Goal: Find specific page/section: Find specific page/section

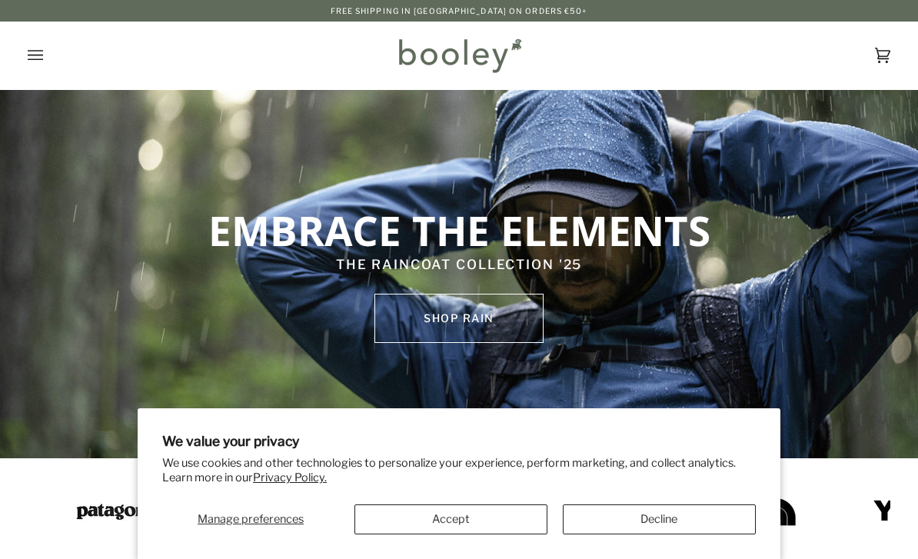
click at [480, 528] on button "Accept" at bounding box center [451, 520] width 193 height 30
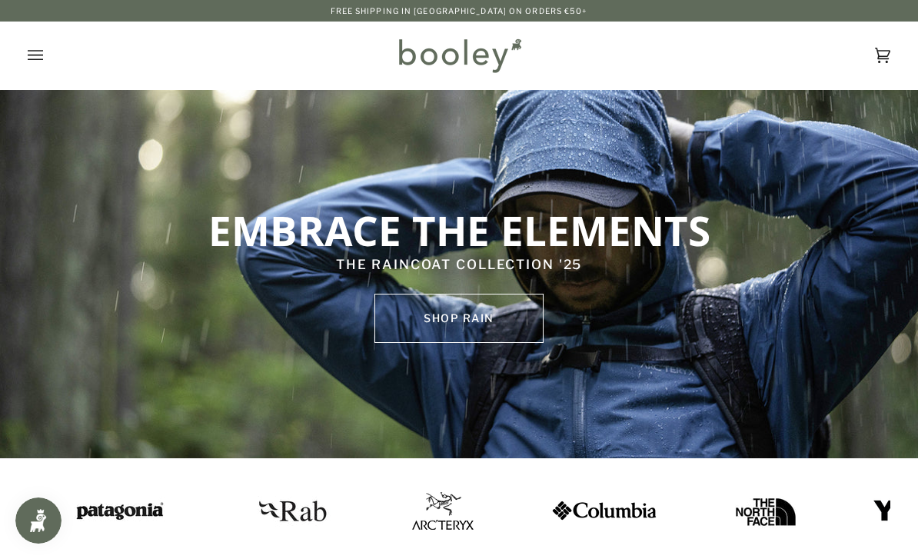
click at [38, 68] on button "Open menu" at bounding box center [51, 56] width 46 height 68
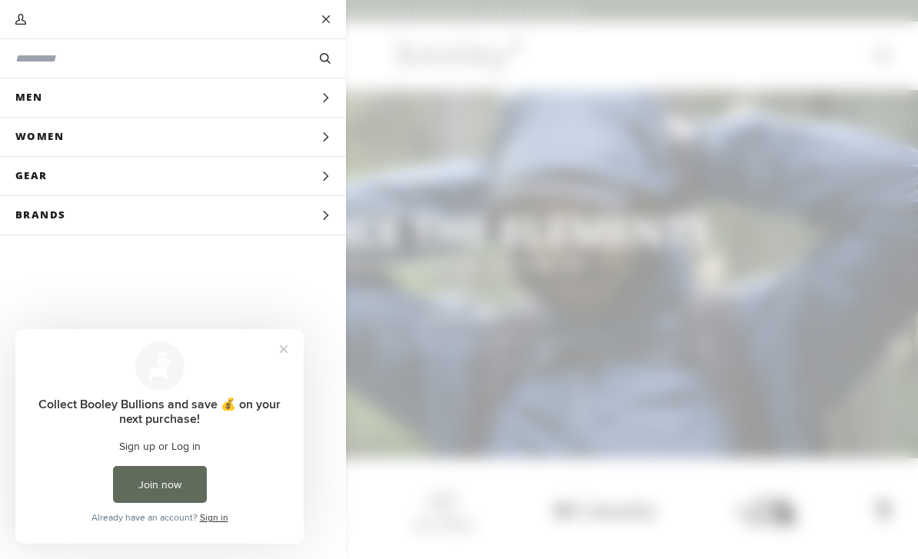
click at [308, 187] on button "Gear Expand menu" at bounding box center [173, 176] width 346 height 39
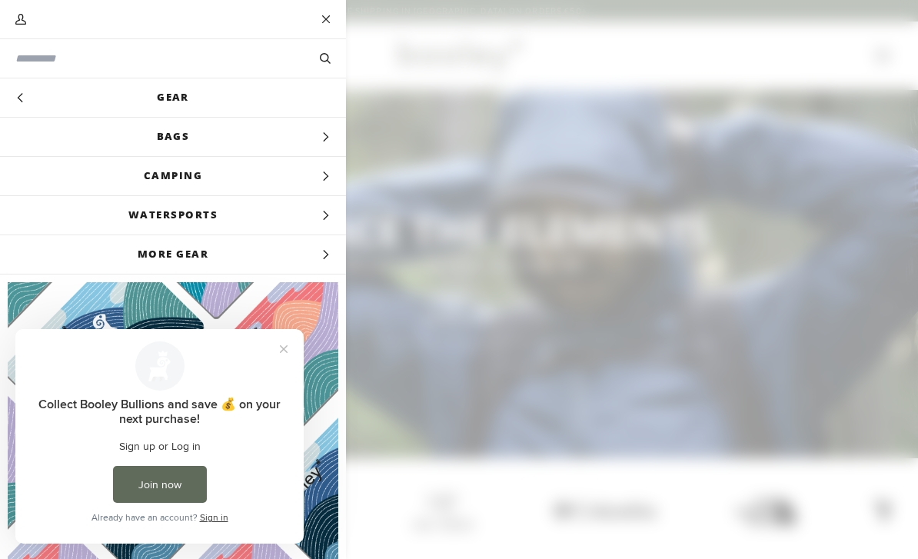
click at [310, 183] on span "Camping" at bounding box center [173, 176] width 346 height 38
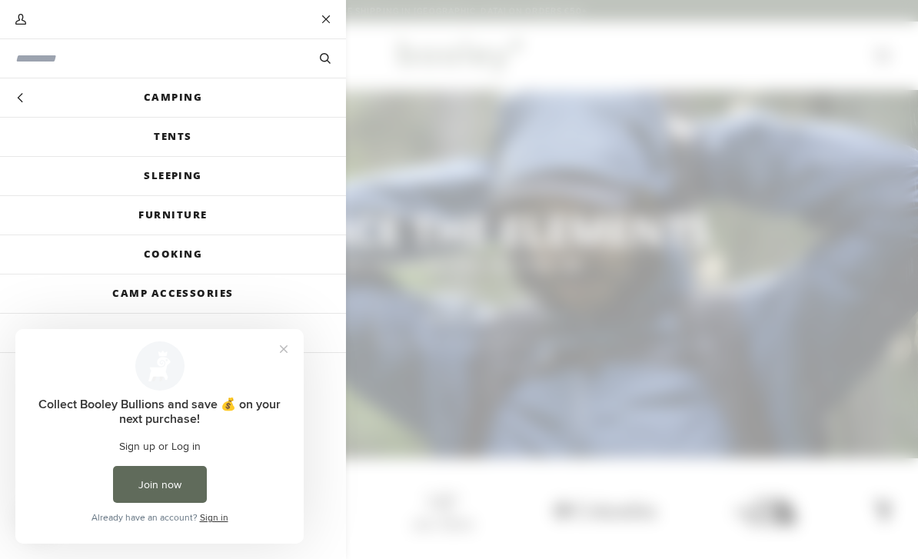
click at [196, 182] on link "Sleeping" at bounding box center [173, 176] width 346 height 38
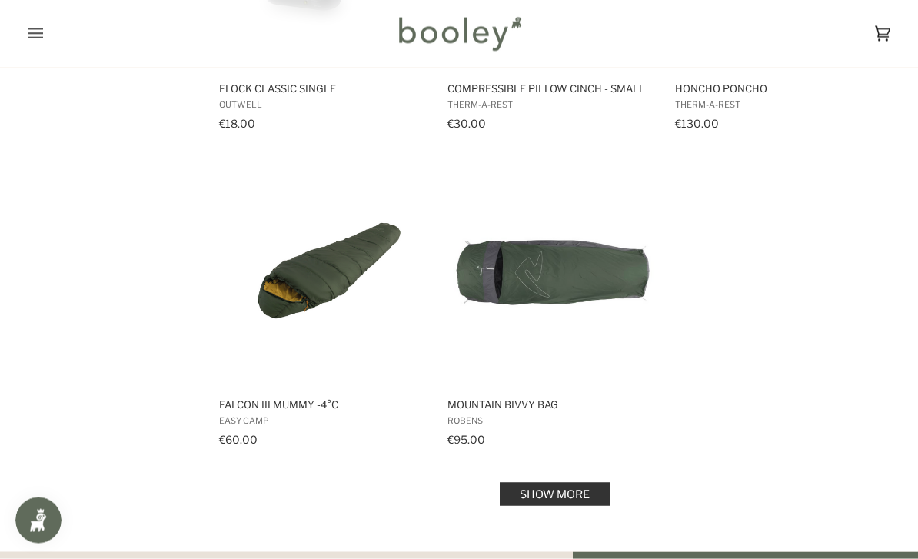
scroll to position [2052, 0]
click at [563, 498] on link "Show more" at bounding box center [555, 493] width 110 height 23
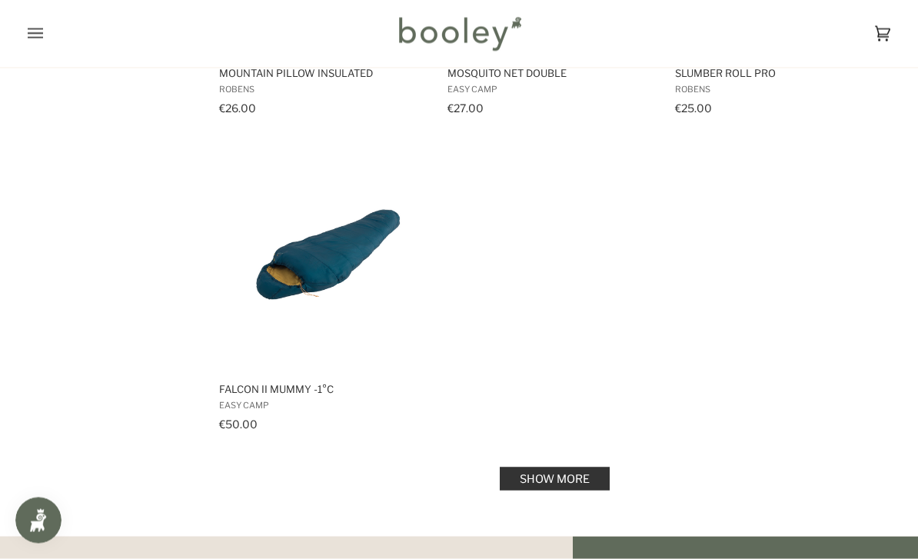
scroll to position [4298, 0]
click at [568, 467] on link "Show more" at bounding box center [555, 478] width 110 height 23
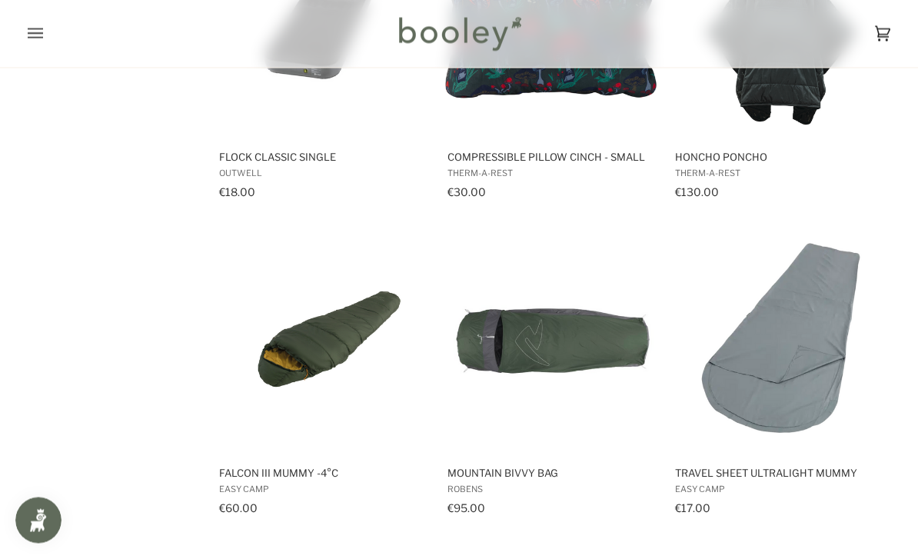
scroll to position [1983, 0]
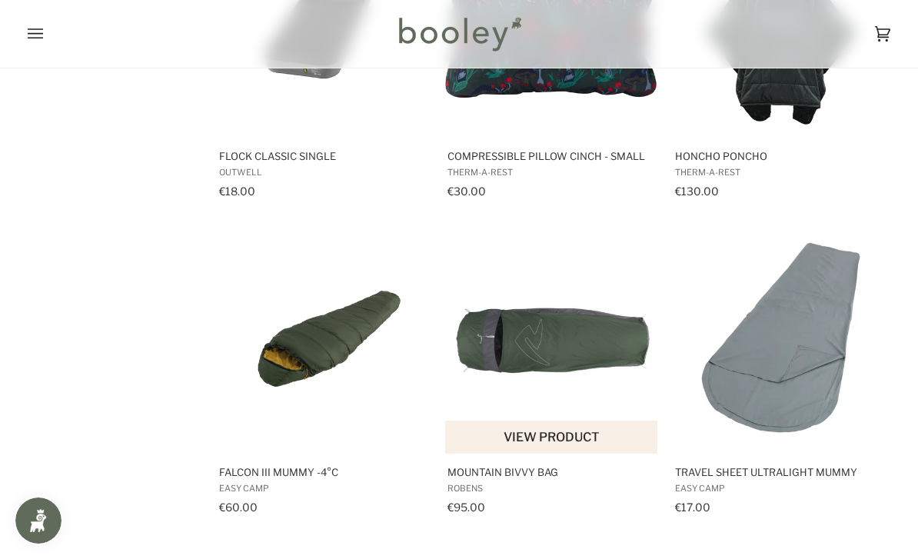
click at [577, 339] on img "Mountain Bivvy Bag" at bounding box center [552, 339] width 215 height 215
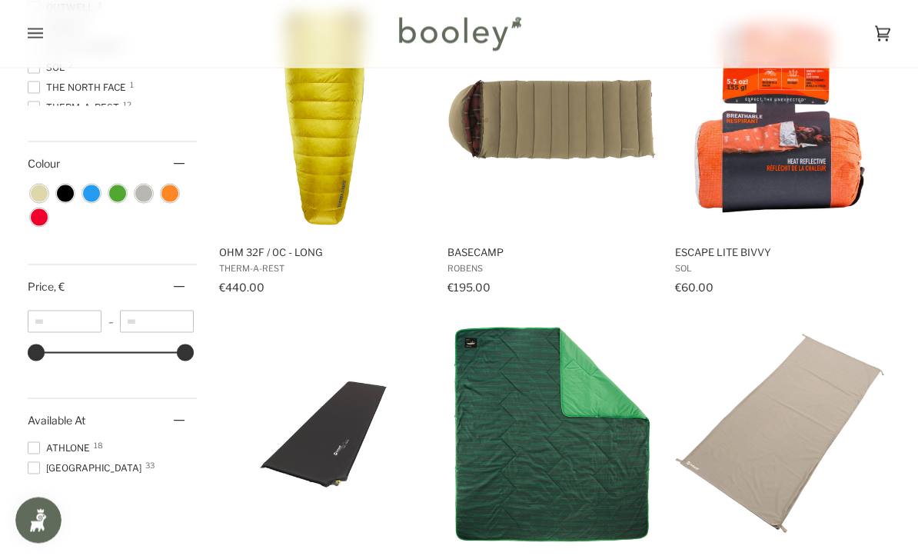
scroll to position [0, 0]
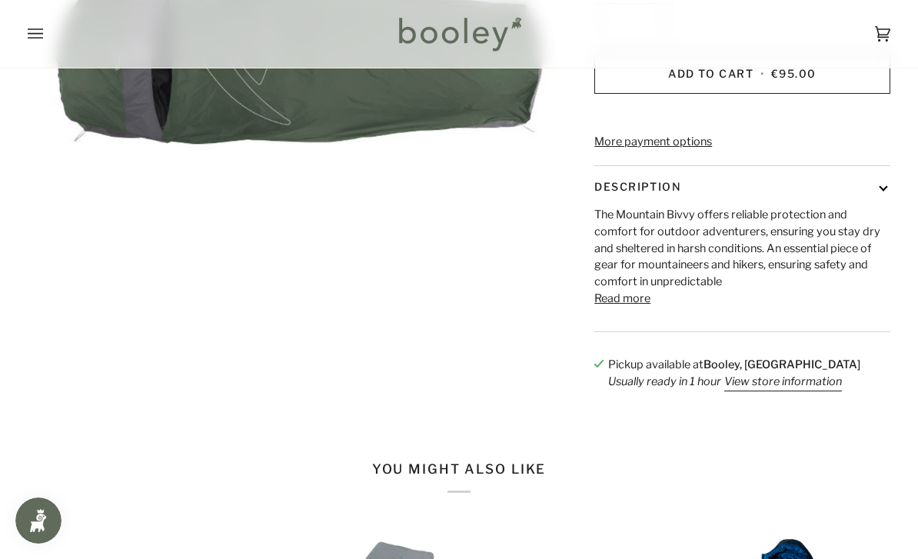
scroll to position [318, 0]
click at [620, 308] on button "Read more" at bounding box center [623, 300] width 56 height 17
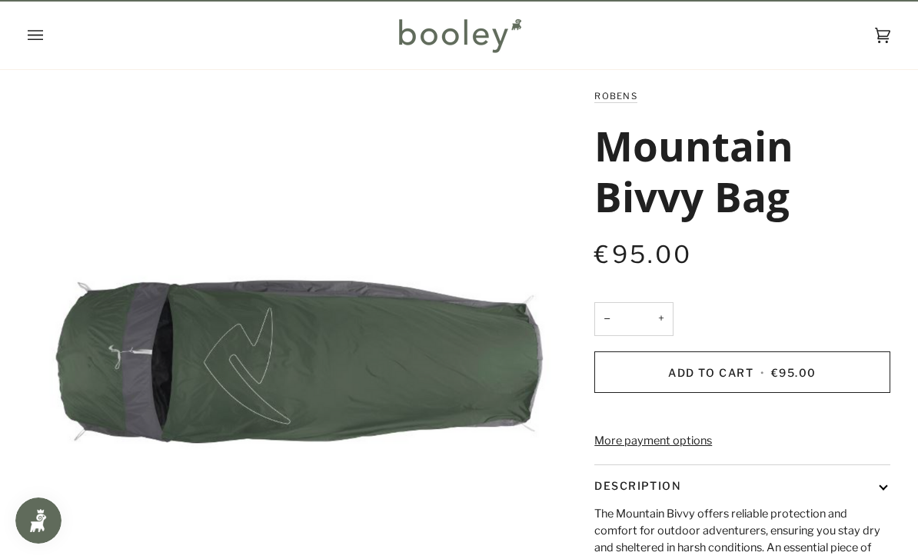
scroll to position [0, 0]
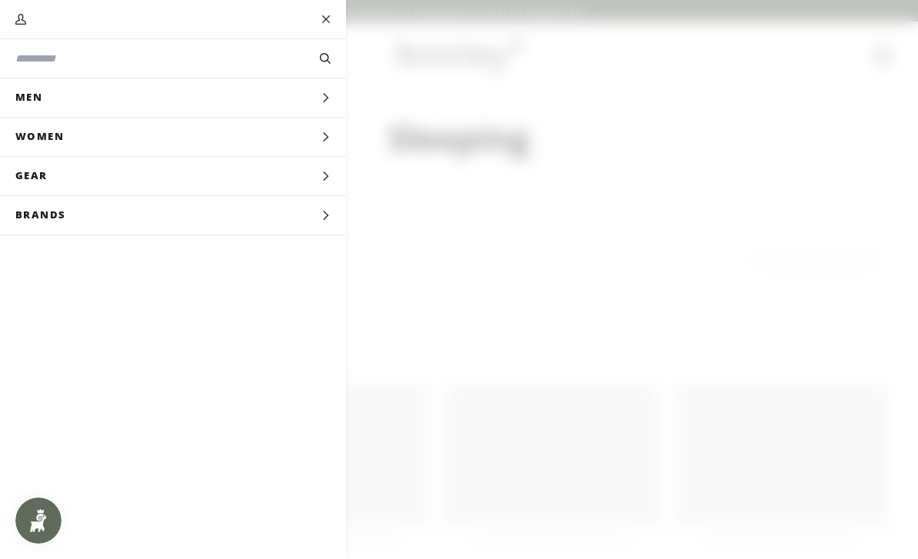
click at [306, 141] on button "Women Expand menu" at bounding box center [173, 137] width 346 height 39
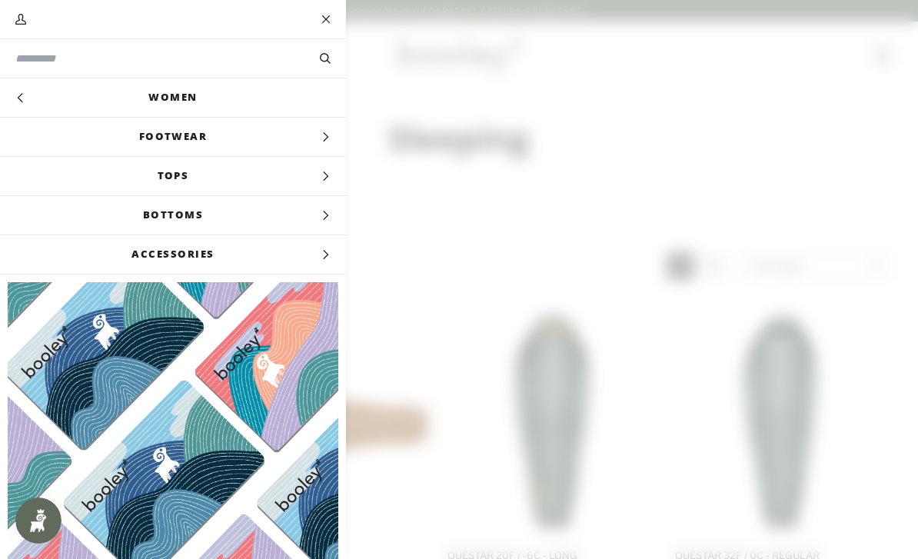
click at [248, 173] on span "Tops" at bounding box center [173, 176] width 346 height 38
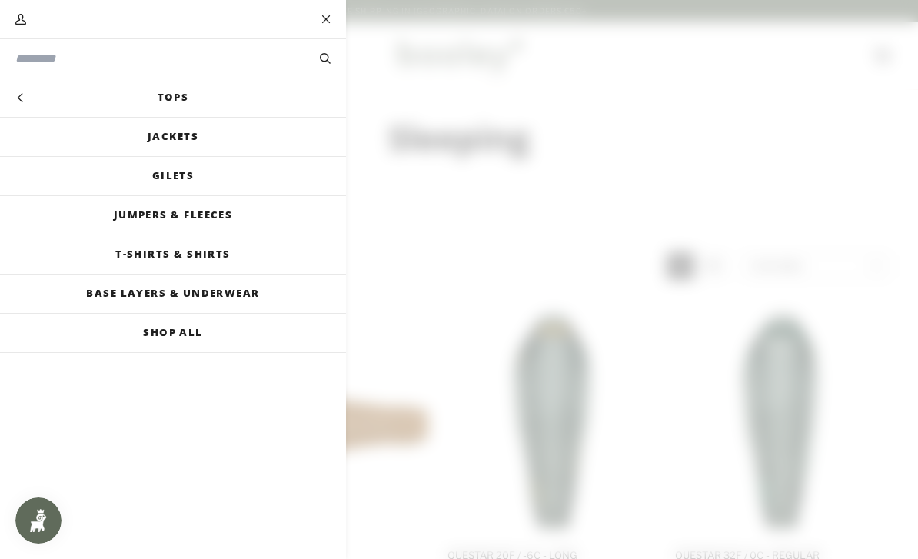
click at [277, 212] on link "Jumpers & Fleeces" at bounding box center [173, 215] width 346 height 38
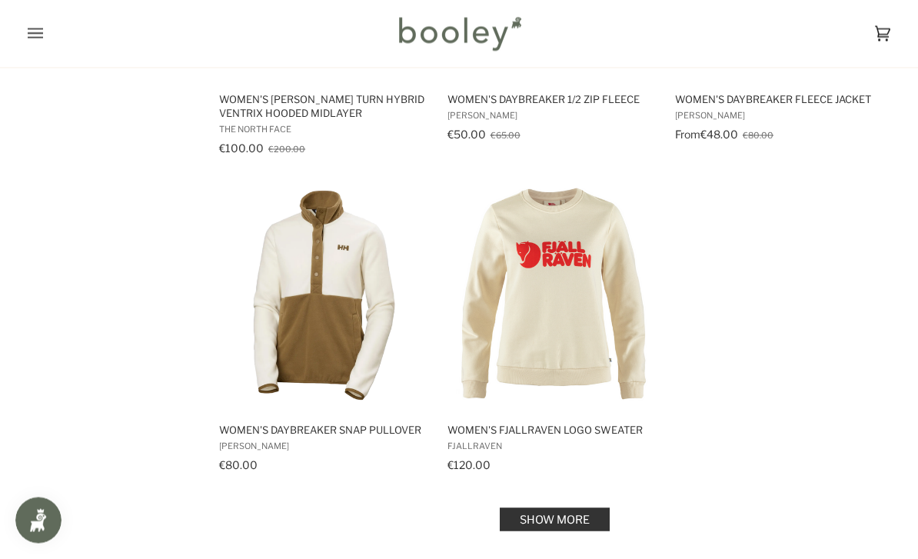
scroll to position [2051, 0]
click at [558, 513] on link "Show more" at bounding box center [555, 519] width 110 height 23
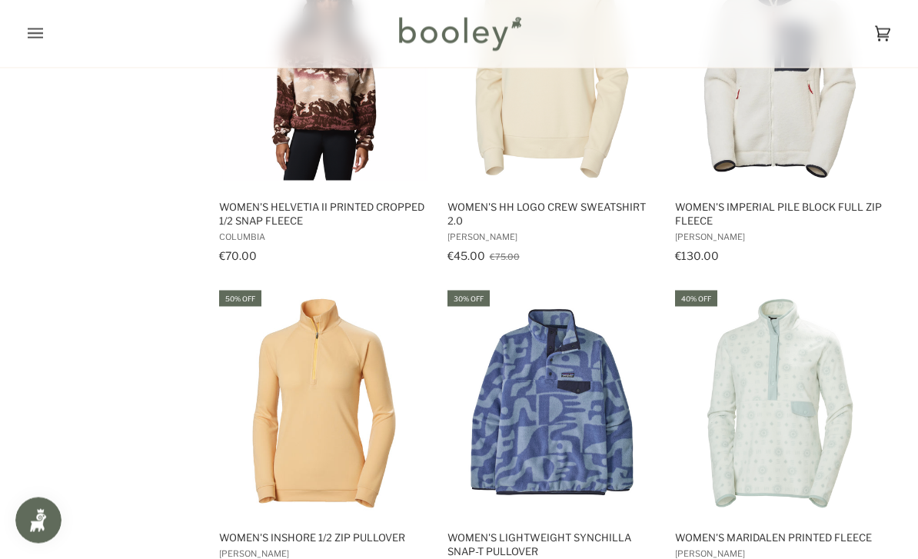
scroll to position [2921, 0]
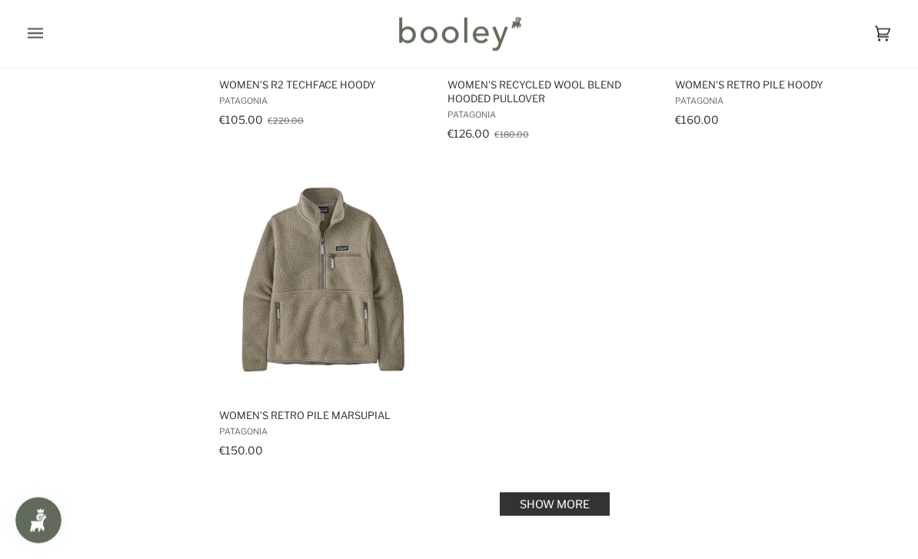
click at [568, 514] on link "Show more" at bounding box center [555, 504] width 110 height 23
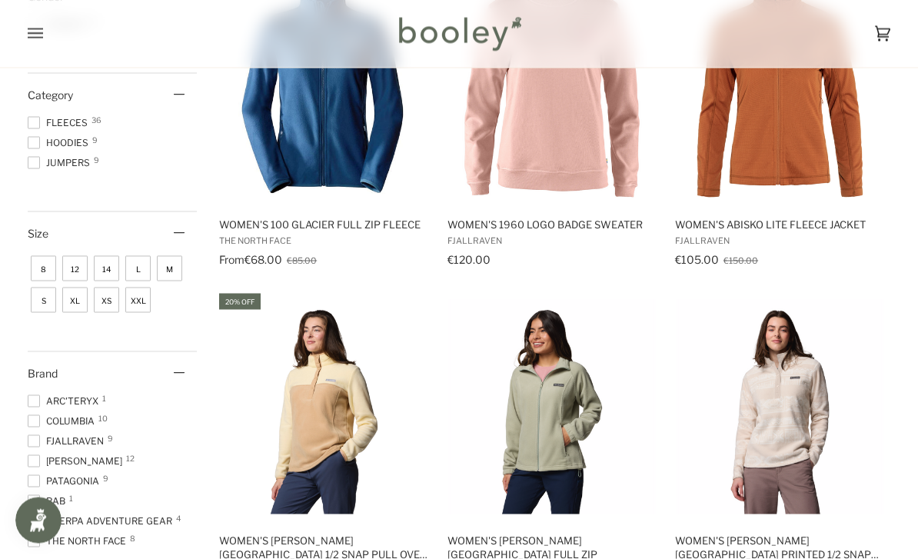
scroll to position [301, 0]
click at [42, 405] on span "Arc'teryx 1" at bounding box center [65, 401] width 75 height 14
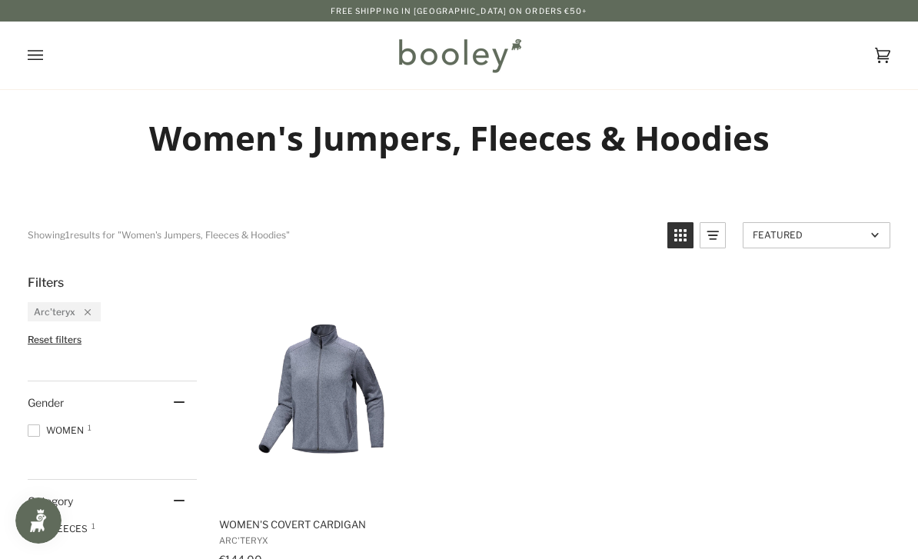
click at [42, 58] on icon "Open menu" at bounding box center [35, 55] width 15 height 23
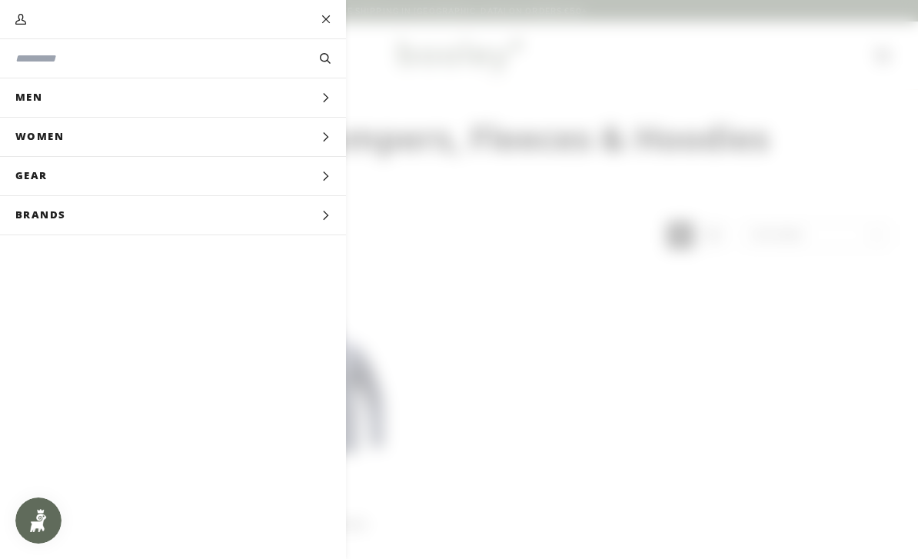
click at [48, 136] on span "Women" at bounding box center [45, 137] width 90 height 38
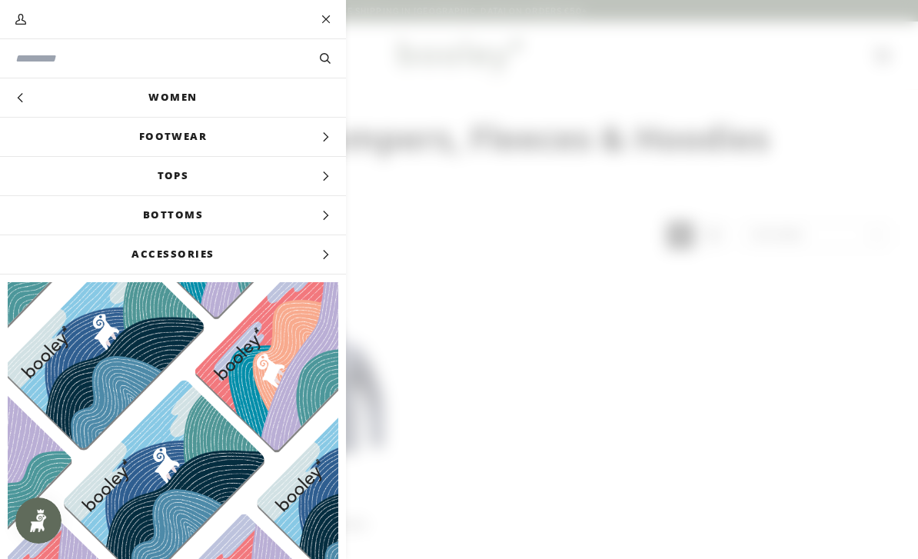
click at [48, 58] on input "Search our store" at bounding box center [147, 59] width 264 height 16
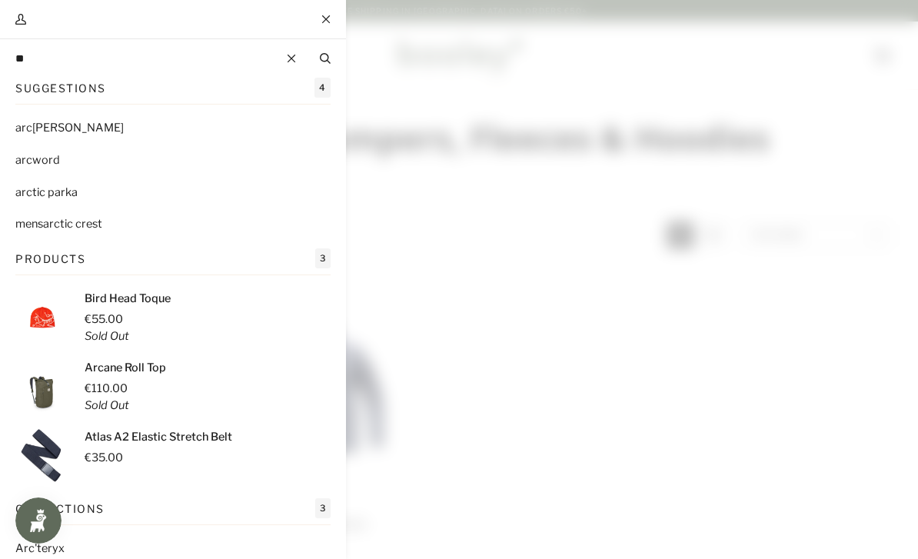
type input "*"
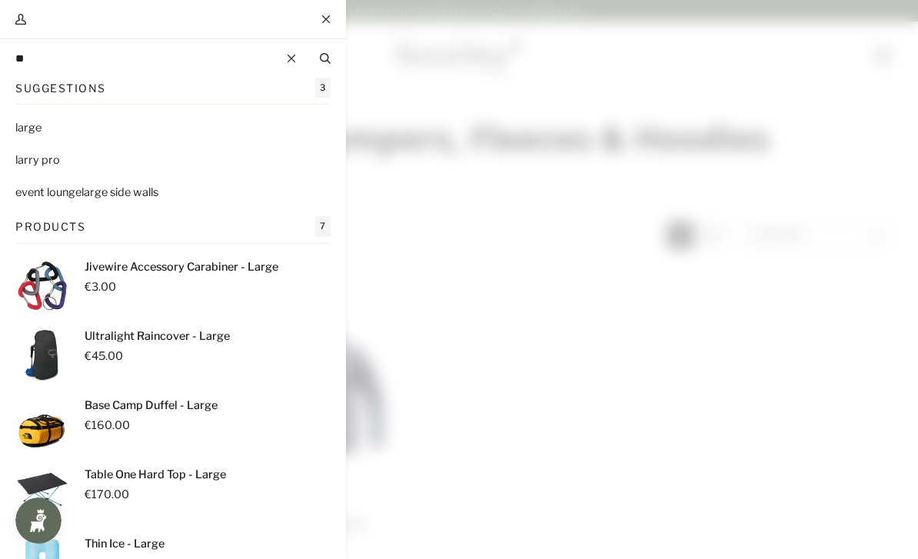
type input "*"
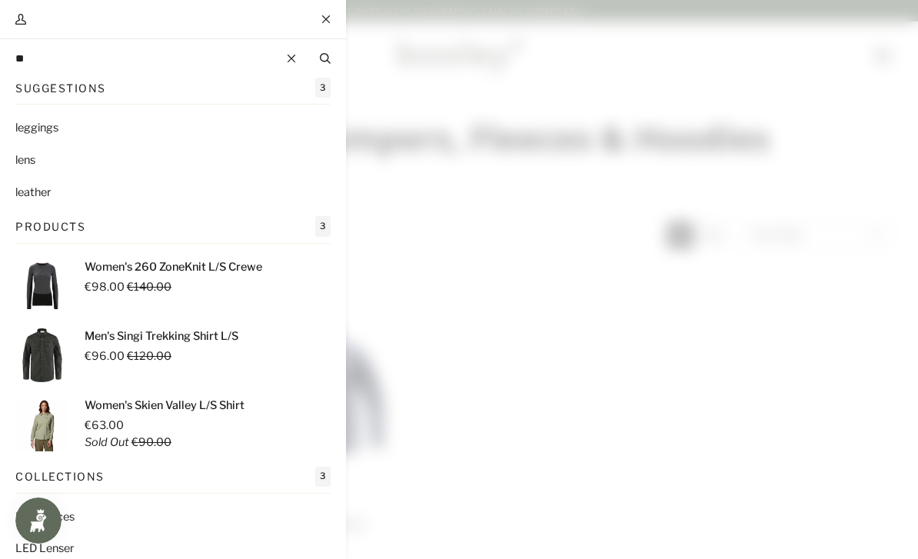
type input "*"
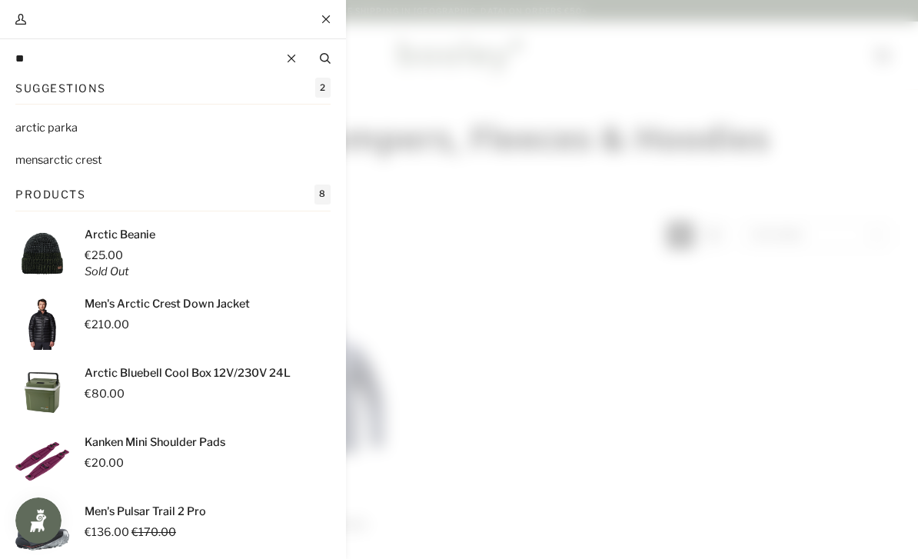
type input "*"
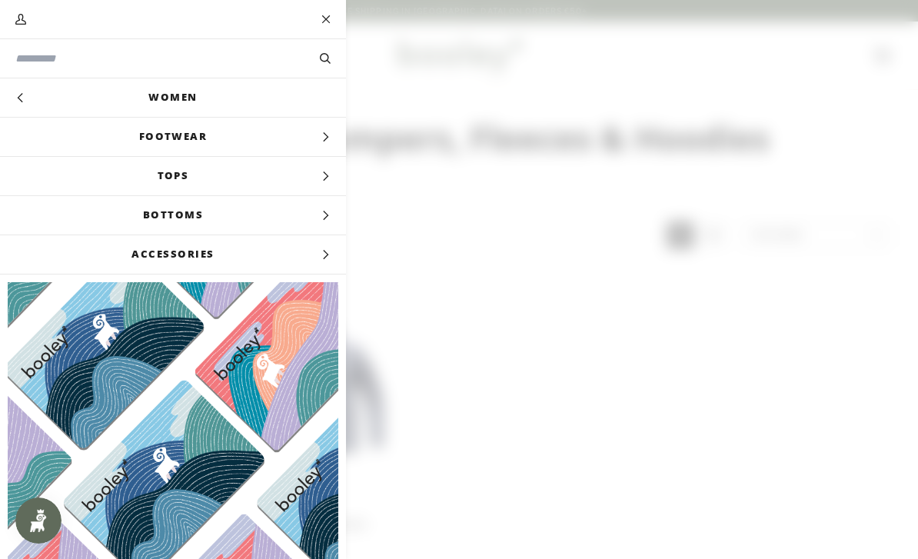
click at [312, 177] on span "Tops" at bounding box center [173, 176] width 346 height 38
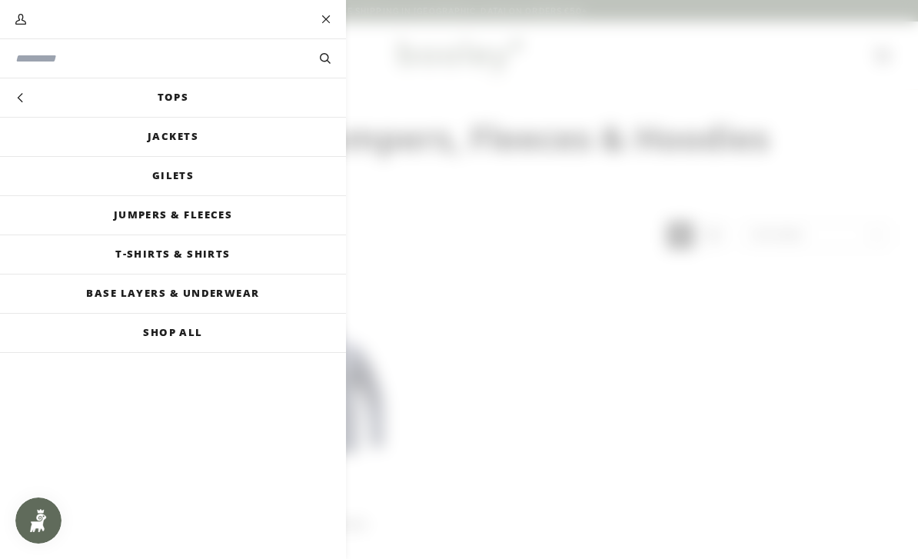
click at [208, 260] on link "T-Shirts & Shirts" at bounding box center [173, 254] width 346 height 38
click at [182, 347] on link "Shop All" at bounding box center [173, 333] width 346 height 38
click at [18, 102] on icon "Main menu" at bounding box center [20, 98] width 10 height 10
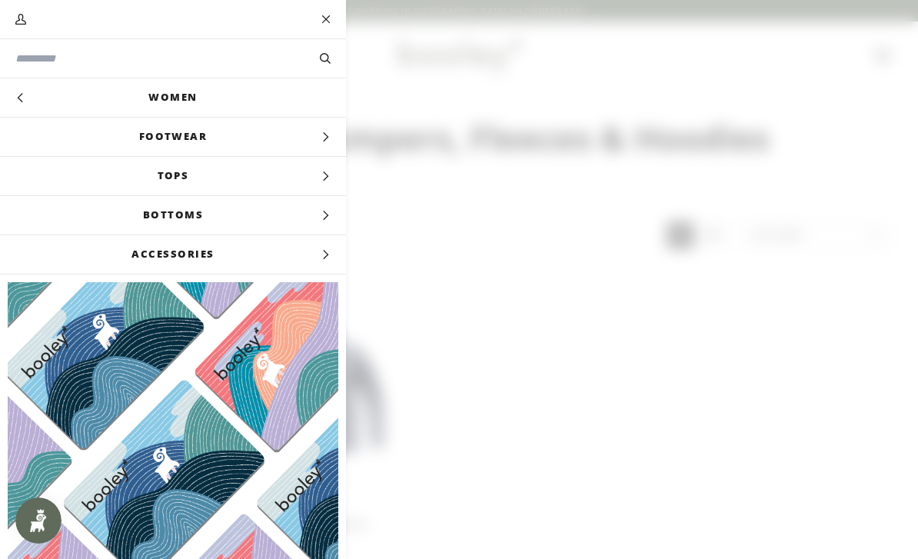
click at [316, 255] on span "Accessories" at bounding box center [173, 254] width 346 height 38
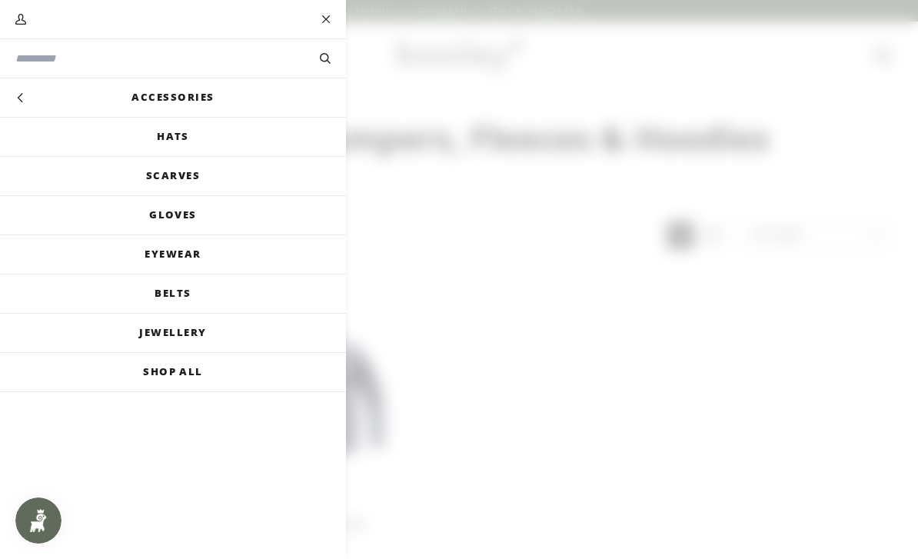
click at [27, 99] on button "Hide menu" at bounding box center [19, 97] width 38 height 38
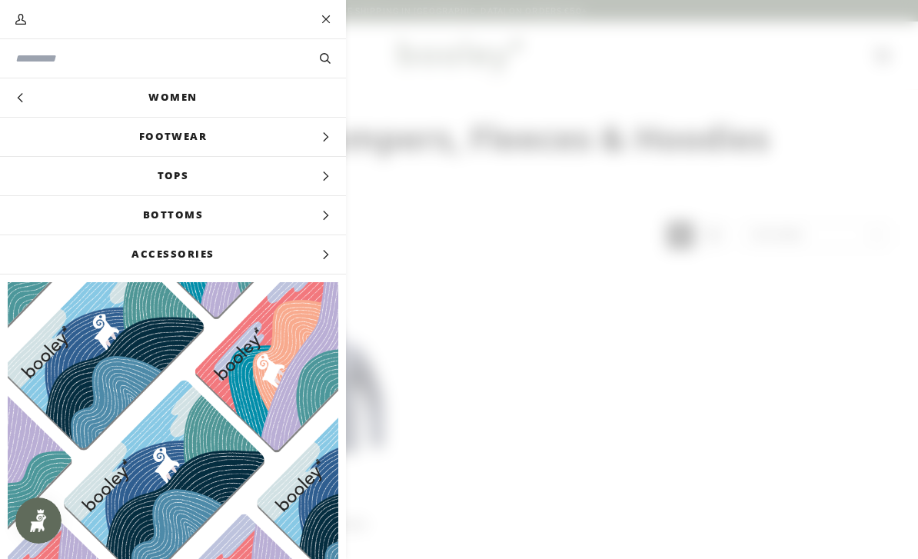
click at [271, 173] on span "Tops" at bounding box center [173, 176] width 346 height 38
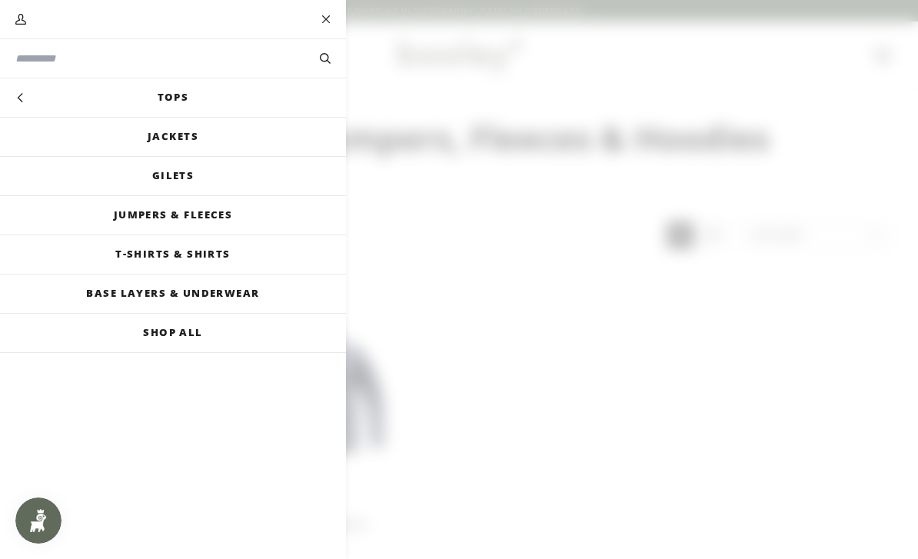
click at [191, 335] on link "Shop All" at bounding box center [173, 333] width 346 height 38
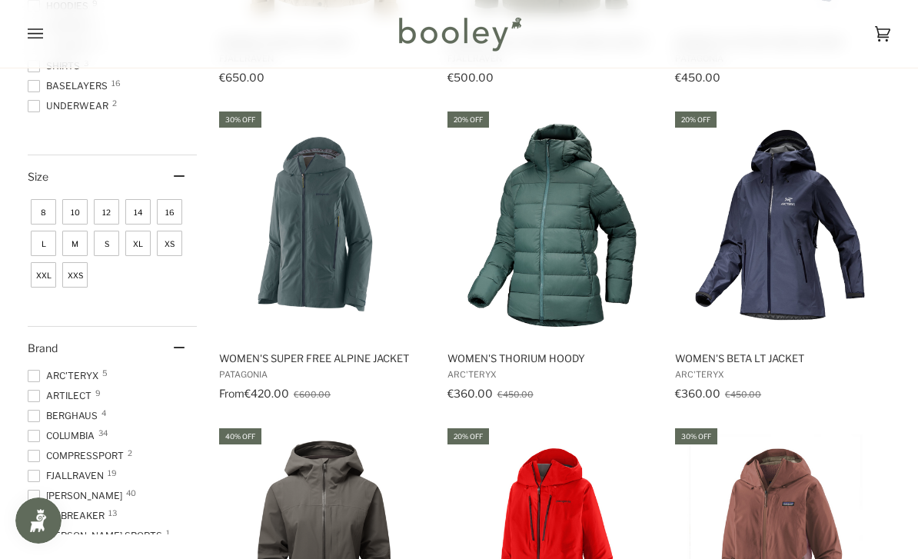
scroll to position [489, 0]
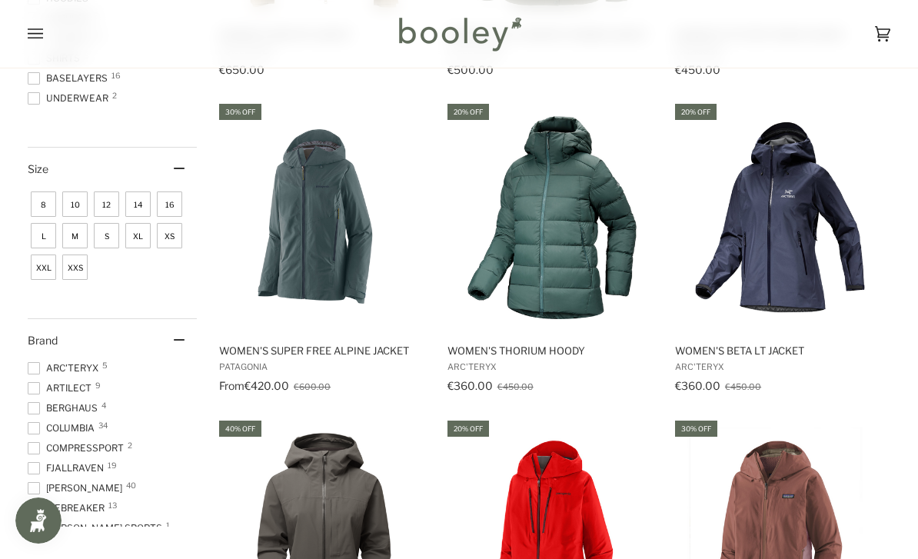
click at [42, 375] on span "Arc'teryx 5" at bounding box center [65, 369] width 75 height 14
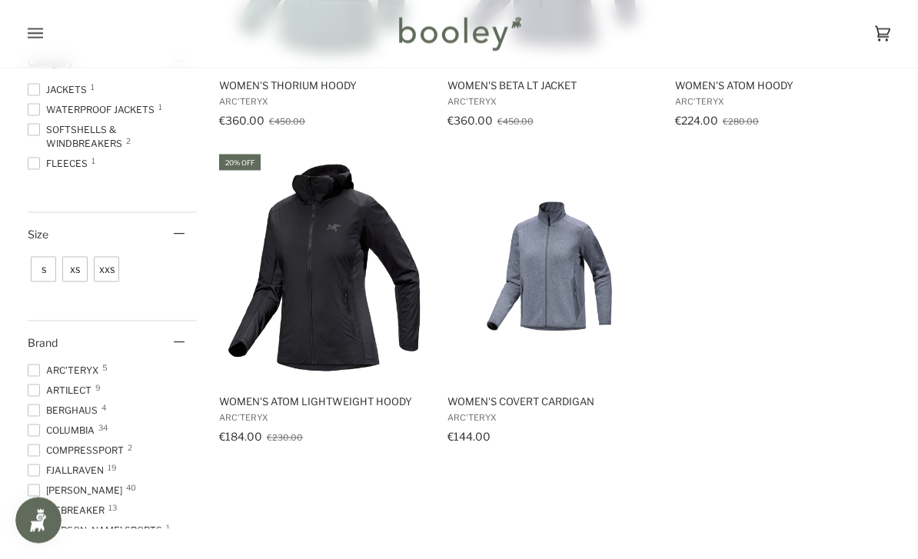
scroll to position [440, 0]
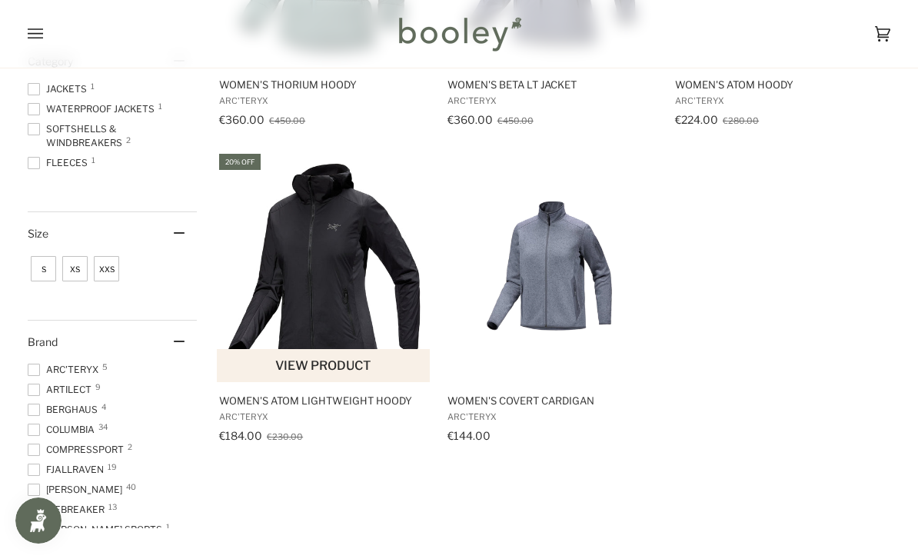
click at [348, 302] on img "Women's Atom Lightweight Hoody" at bounding box center [324, 267] width 215 height 215
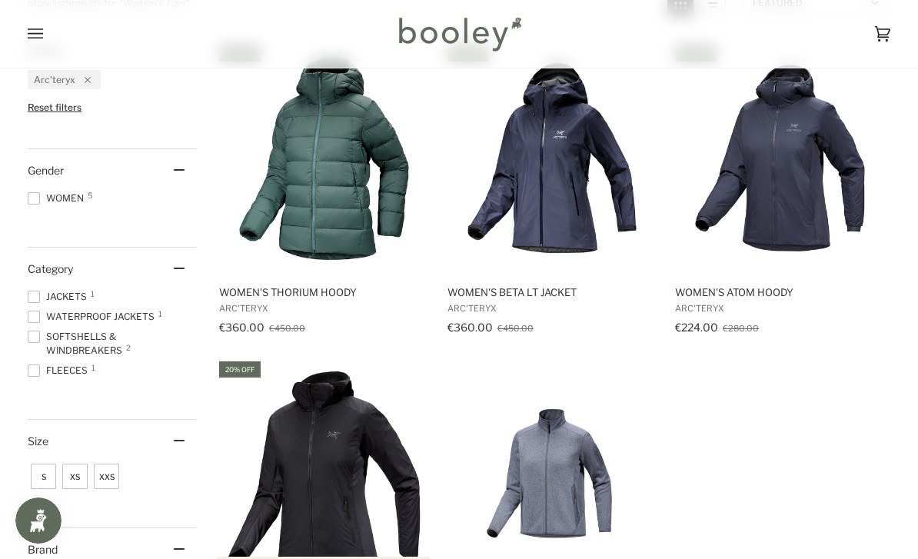
scroll to position [233, 0]
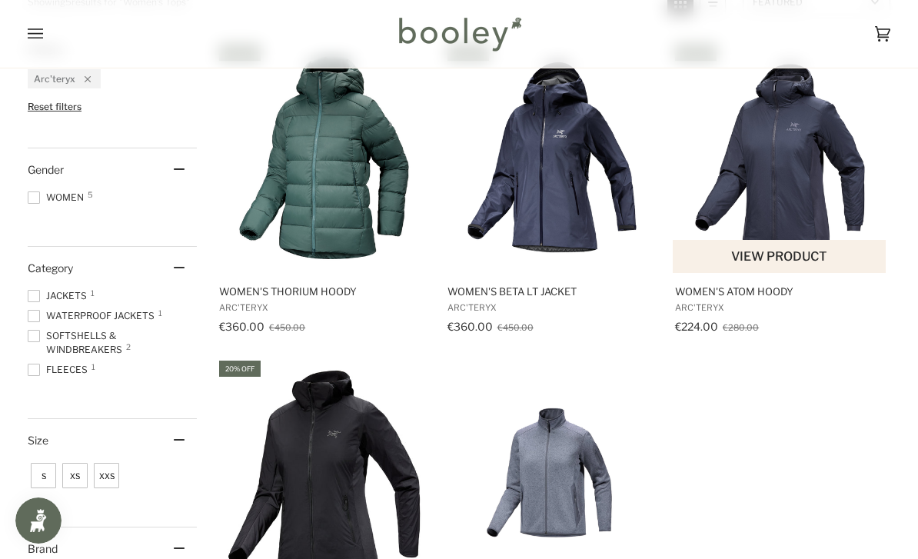
click at [803, 189] on img "Women's Atom Hoody" at bounding box center [780, 157] width 215 height 215
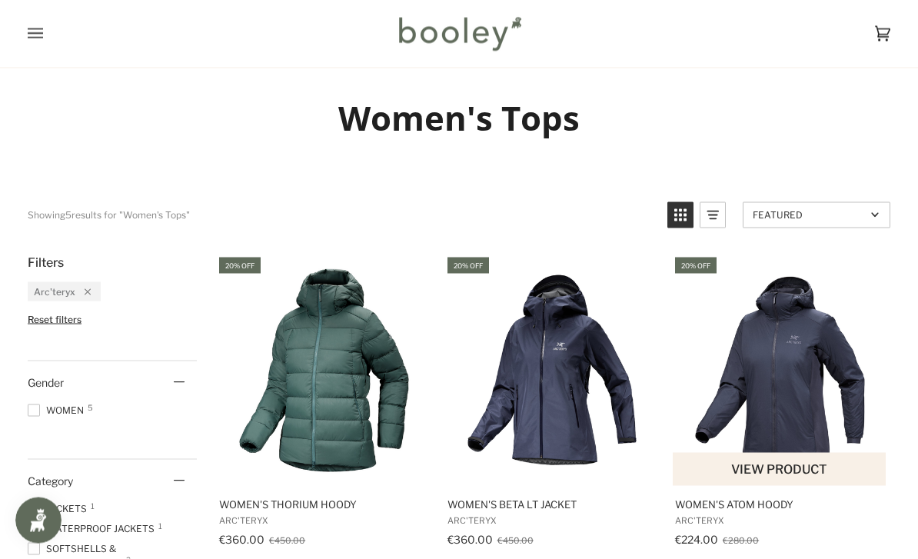
scroll to position [0, 0]
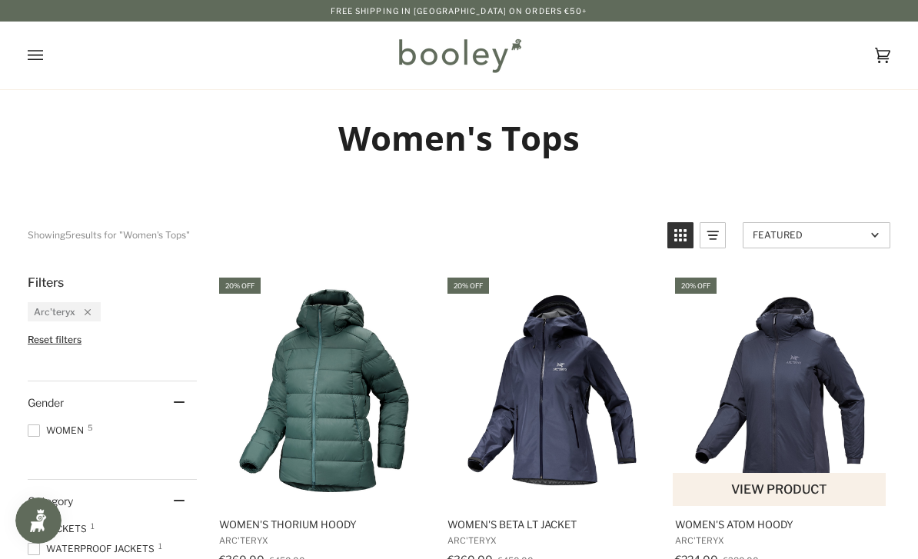
scroll to position [531, 0]
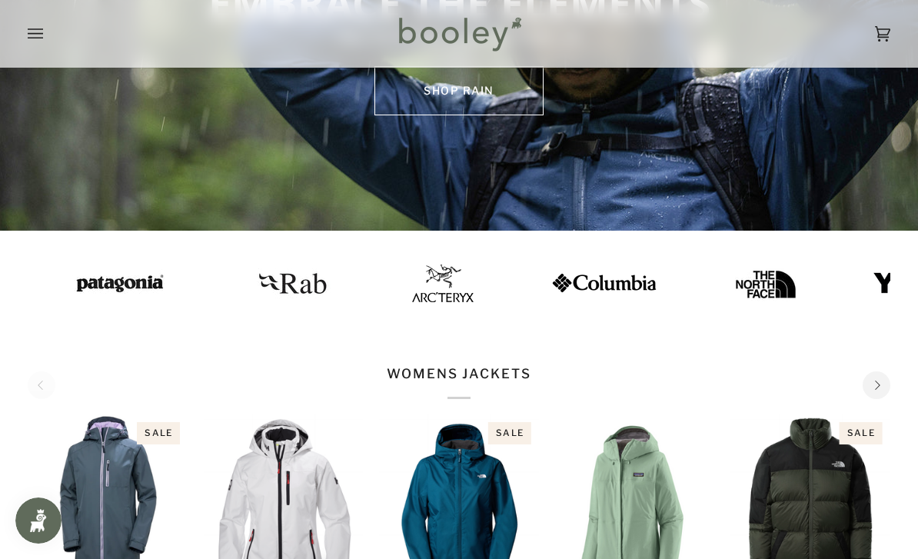
scroll to position [227, 0]
click at [408, 278] on img at bounding box center [439, 284] width 62 height 38
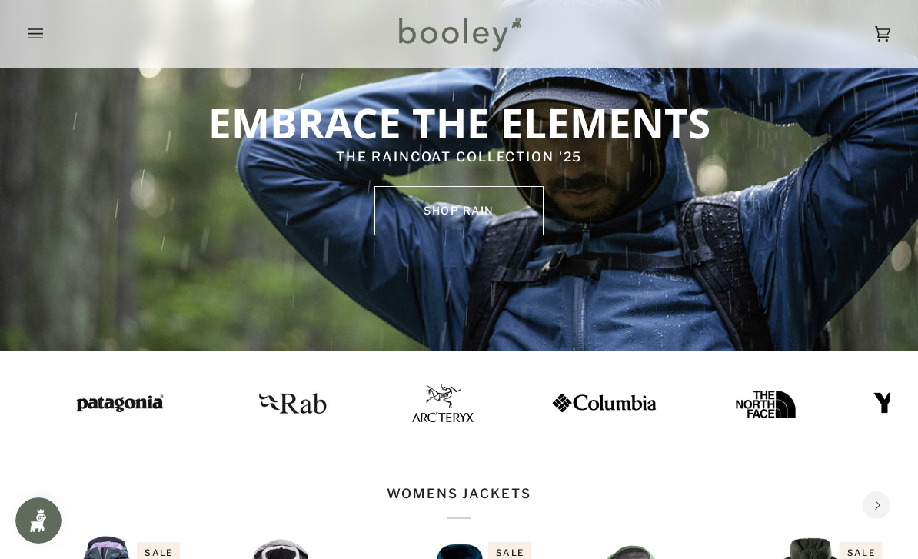
scroll to position [0, 0]
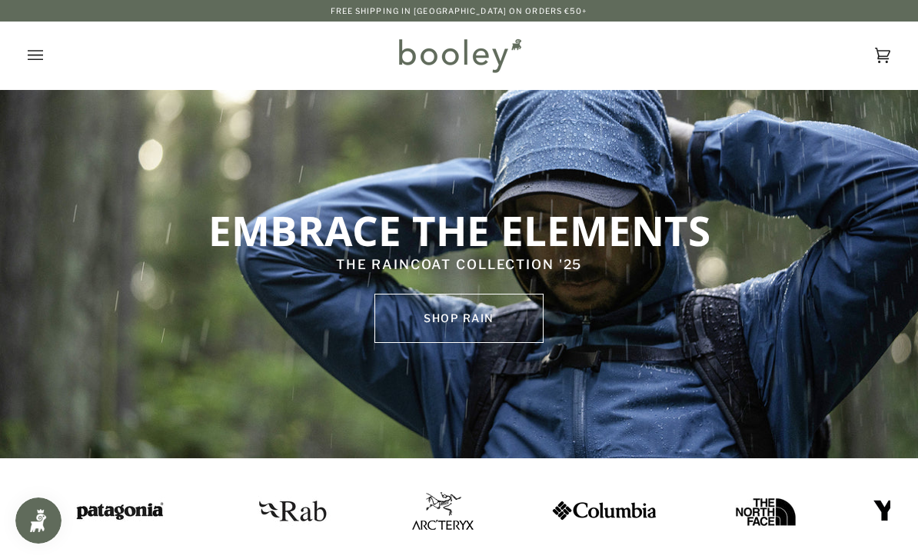
click at [36, 58] on icon "Open menu" at bounding box center [35, 55] width 15 height 23
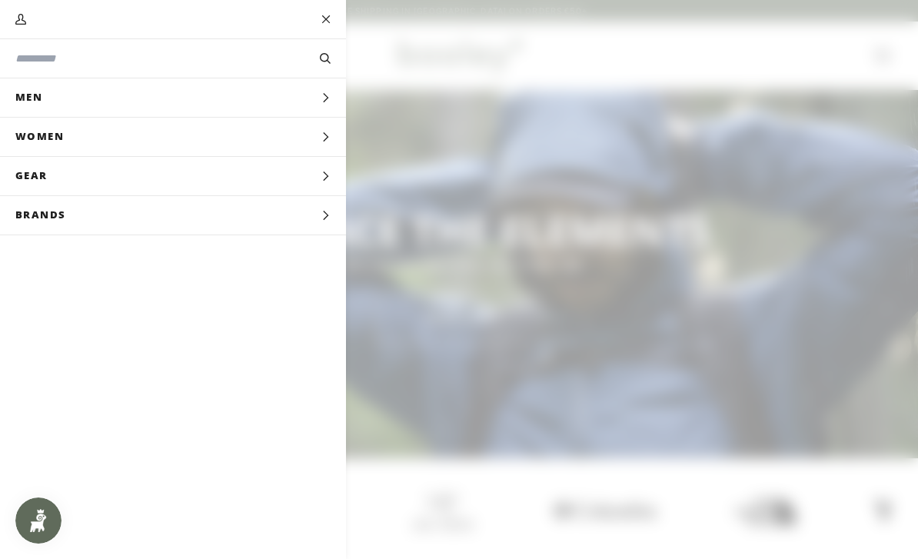
click at [112, 402] on div "Search Clear Men Expand menu Hide menu Men Footwear Expand menu Hide menu Footw…" at bounding box center [173, 299] width 346 height 520
click at [317, 32] on button "Close" at bounding box center [327, 19] width 38 height 38
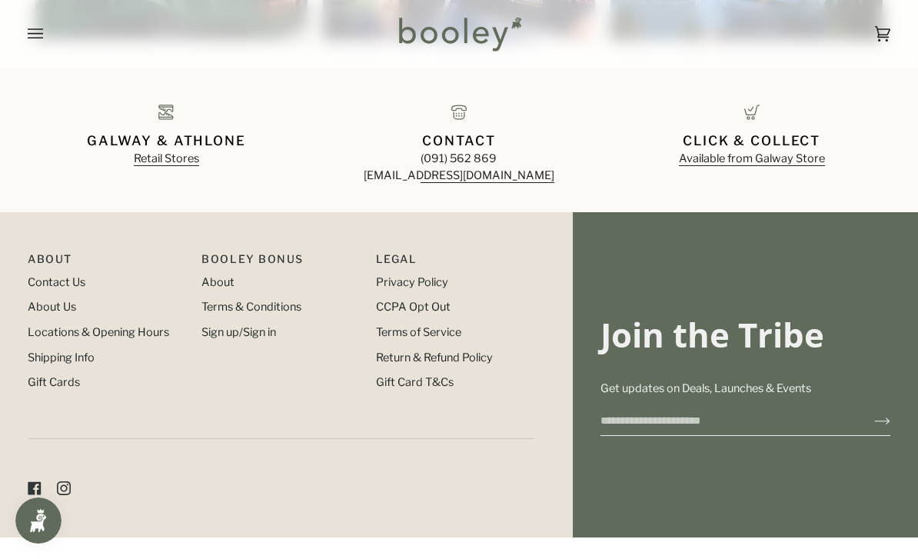
scroll to position [1548, 0]
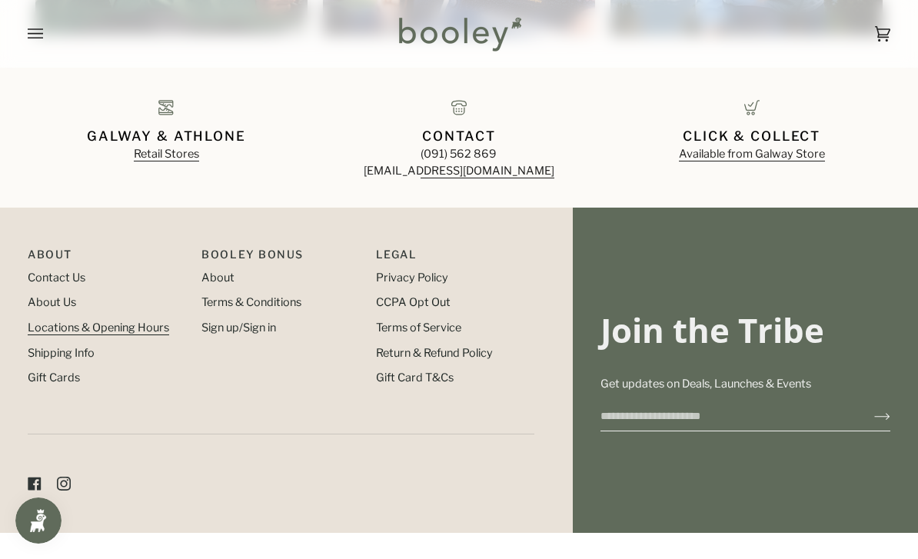
click at [94, 328] on link "Locations & Opening Hours" at bounding box center [99, 328] width 142 height 14
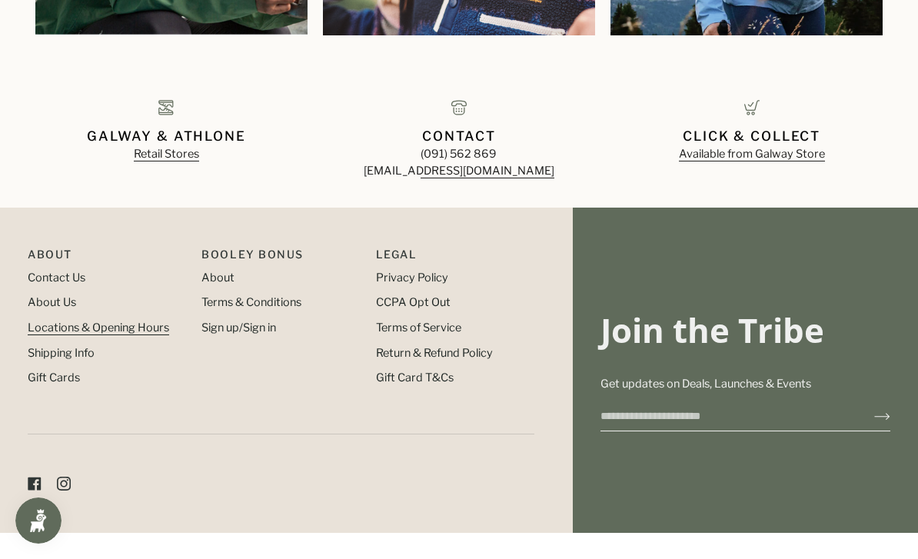
scroll to position [1597, 0]
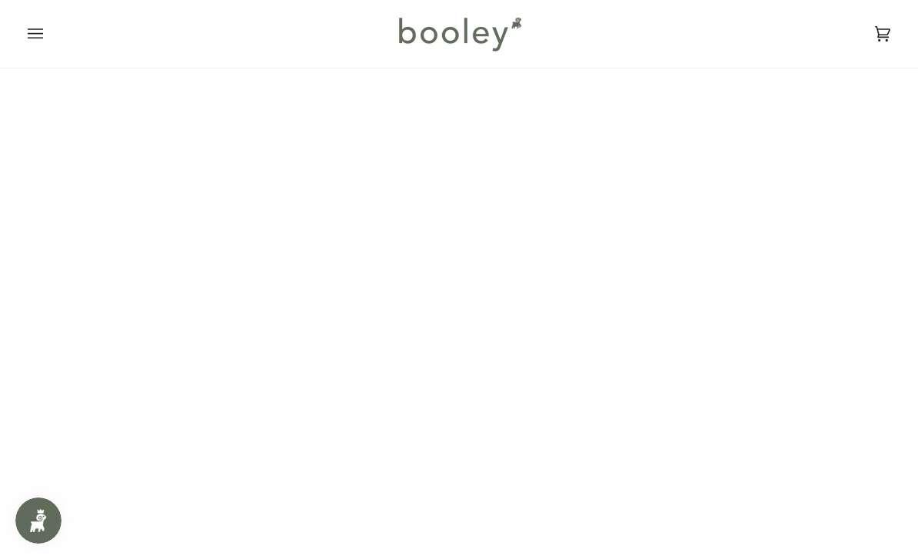
scroll to position [82, 0]
click at [325, 40] on div at bounding box center [459, 34] width 288 height 68
click at [225, 25] on div at bounding box center [172, 34] width 288 height 68
